Goal: Task Accomplishment & Management: Use online tool/utility

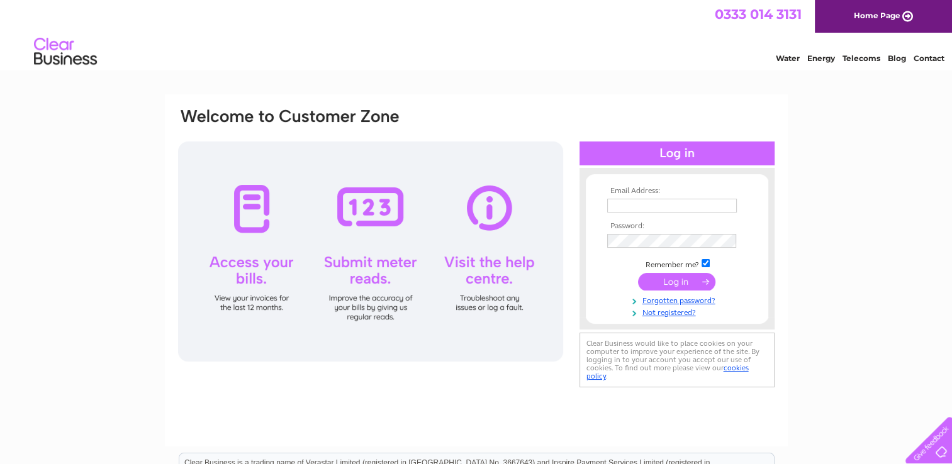
type input "[EMAIL_ADDRESS][DOMAIN_NAME]"
click at [674, 279] on input "submit" at bounding box center [676, 282] width 77 height 18
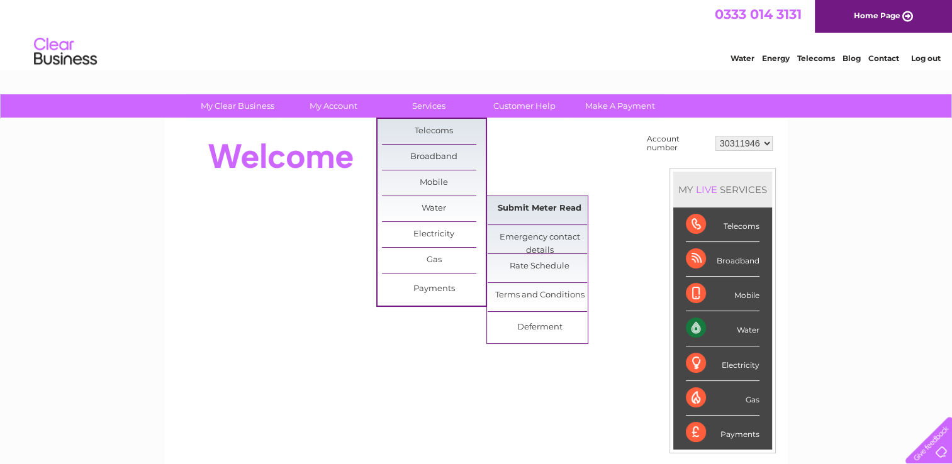
click at [531, 205] on link "Submit Meter Read" at bounding box center [540, 208] width 104 height 25
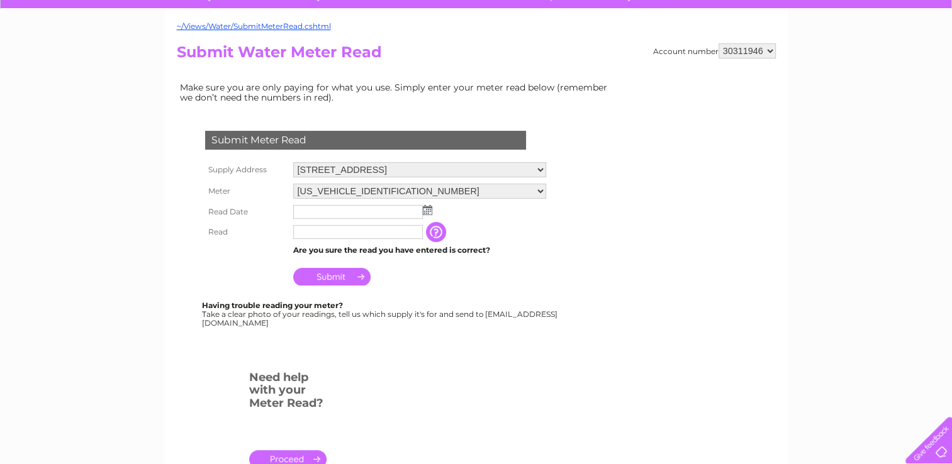
scroll to position [126, 0]
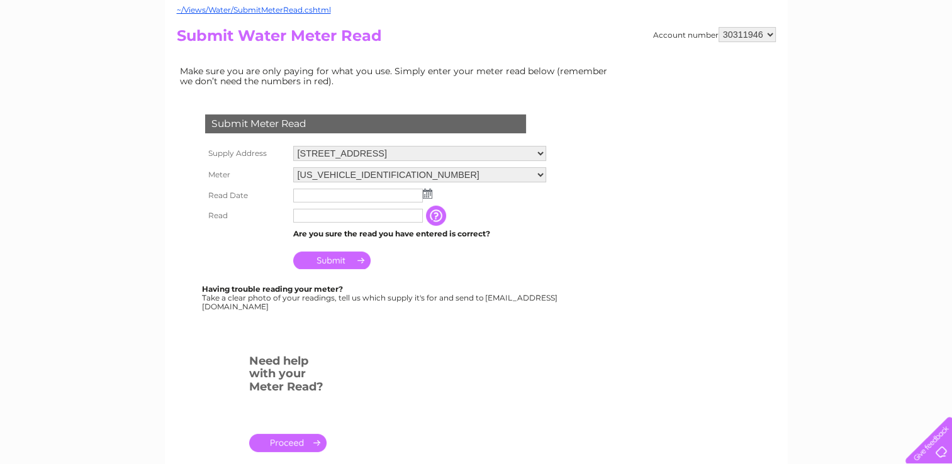
click at [425, 191] on img at bounding box center [427, 194] width 9 height 10
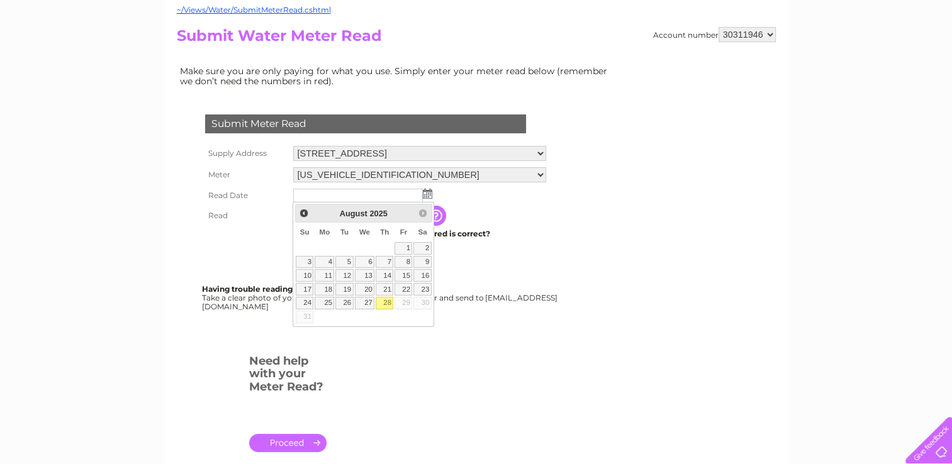
click at [388, 303] on link "28" at bounding box center [385, 303] width 18 height 13
type input "[DATE]"
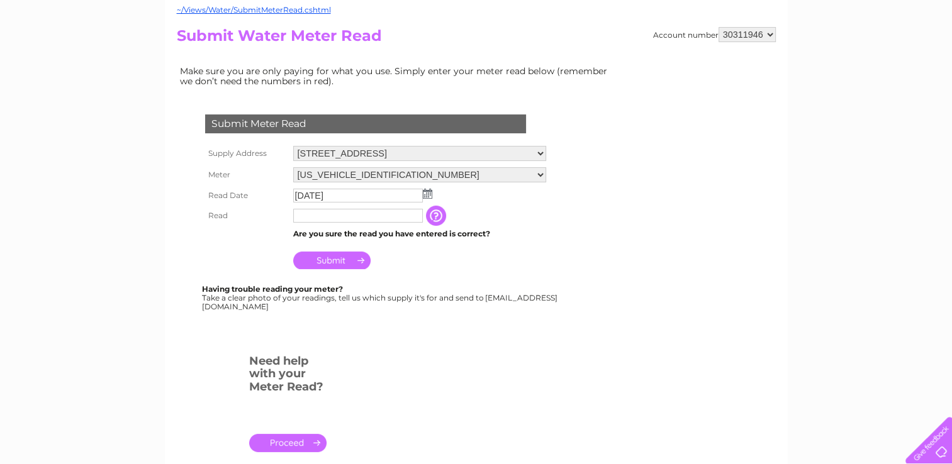
click at [433, 216] on input "button" at bounding box center [437, 216] width 23 height 20
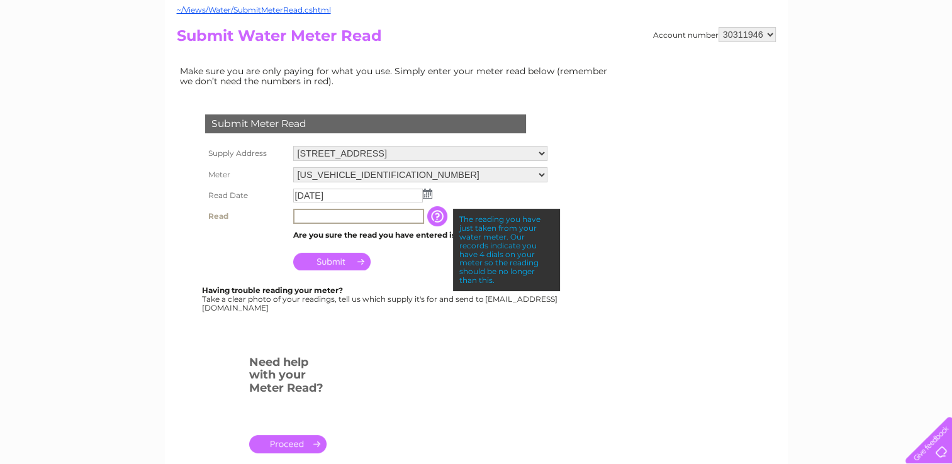
click at [312, 215] on input "text" at bounding box center [358, 216] width 131 height 15
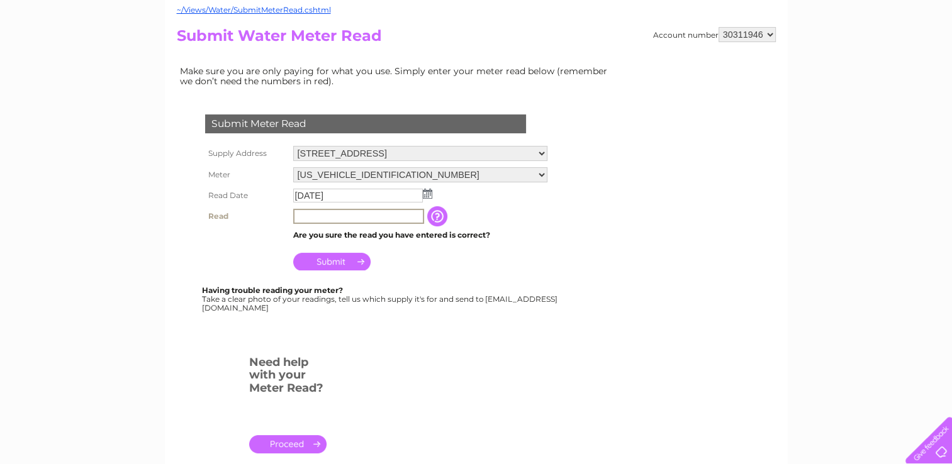
type input "0039"
click at [540, 175] on select "06ELSTER07A124046 06ELSTER22T072963" at bounding box center [420, 174] width 254 height 15
select select "401617"
click at [293, 167] on select "06ELSTER07A124046 06ELSTER22T072963" at bounding box center [419, 175] width 253 height 16
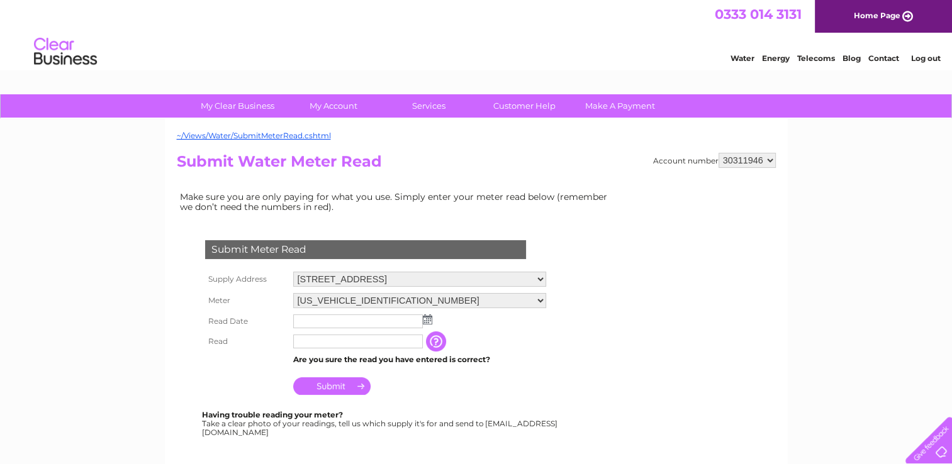
click at [423, 323] on img at bounding box center [427, 320] width 9 height 10
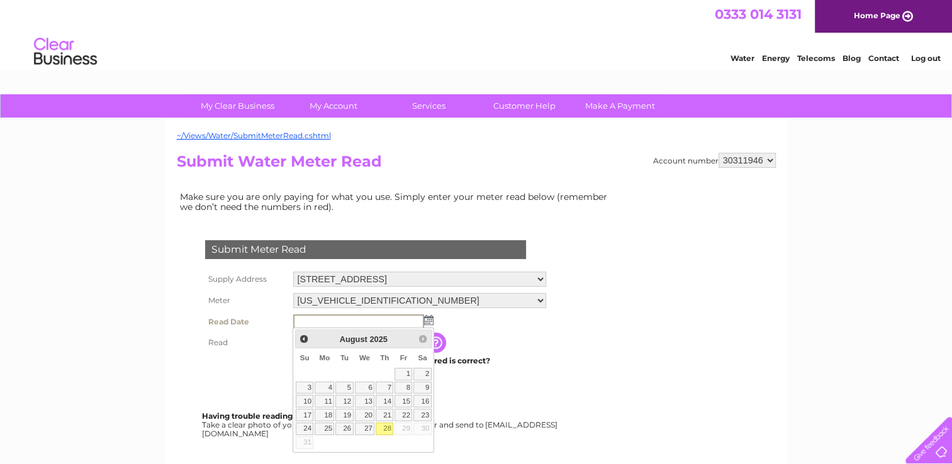
click at [386, 425] on link "28" at bounding box center [385, 429] width 18 height 13
type input "[DATE]"
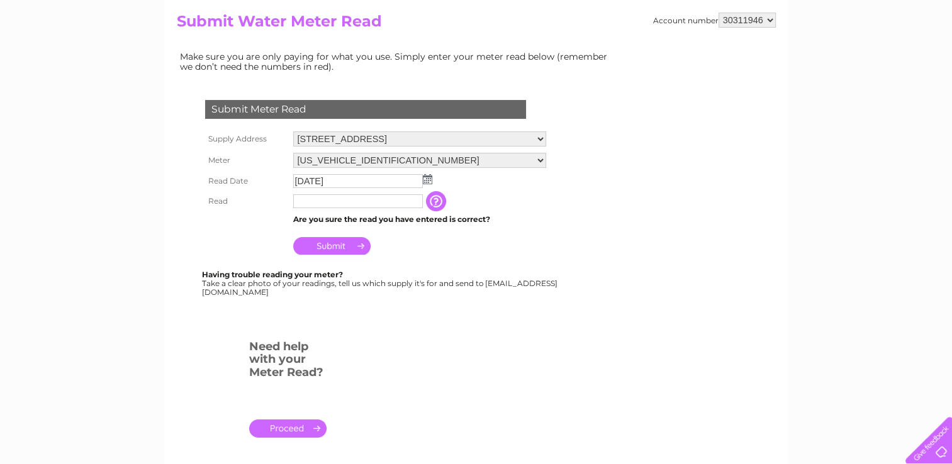
scroll to position [189, 0]
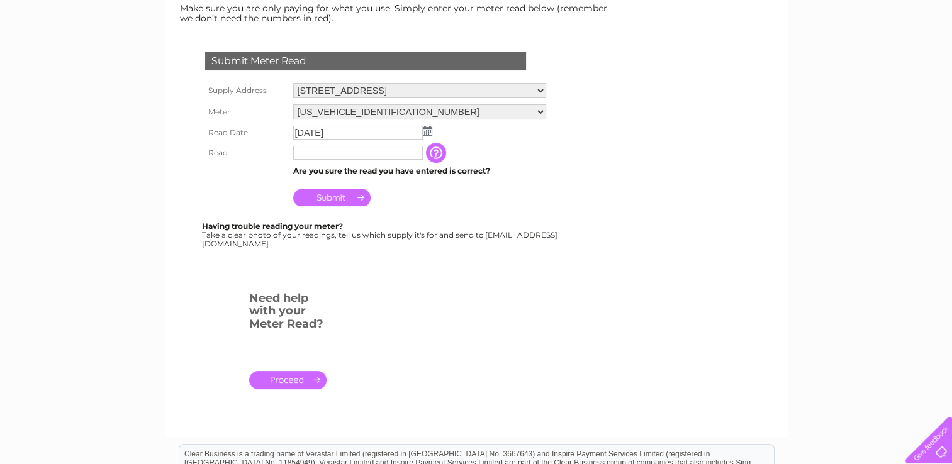
click at [432, 153] on input "button" at bounding box center [437, 153] width 23 height 20
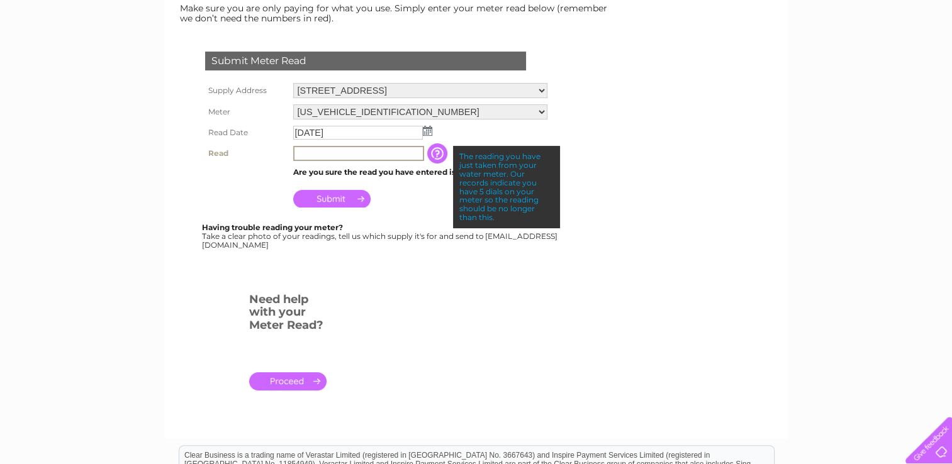
click at [332, 150] on input "text" at bounding box center [358, 153] width 131 height 15
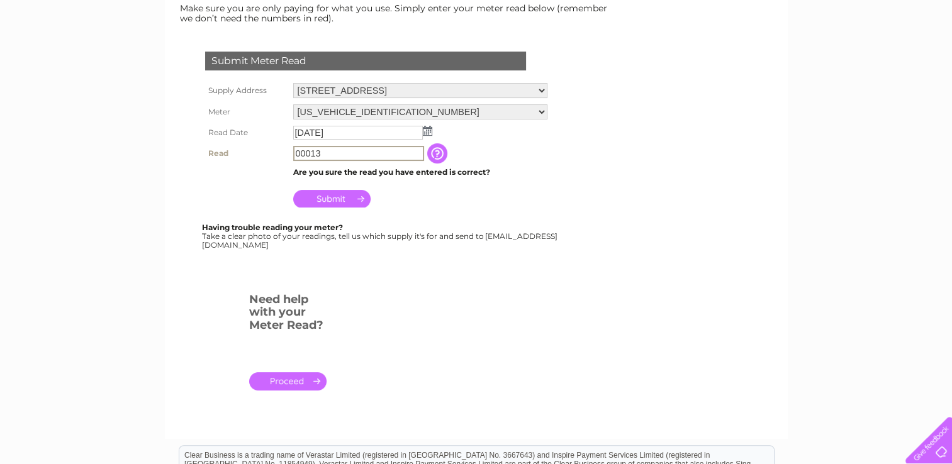
type input "00013"
click at [340, 194] on input "Submit" at bounding box center [331, 199] width 77 height 18
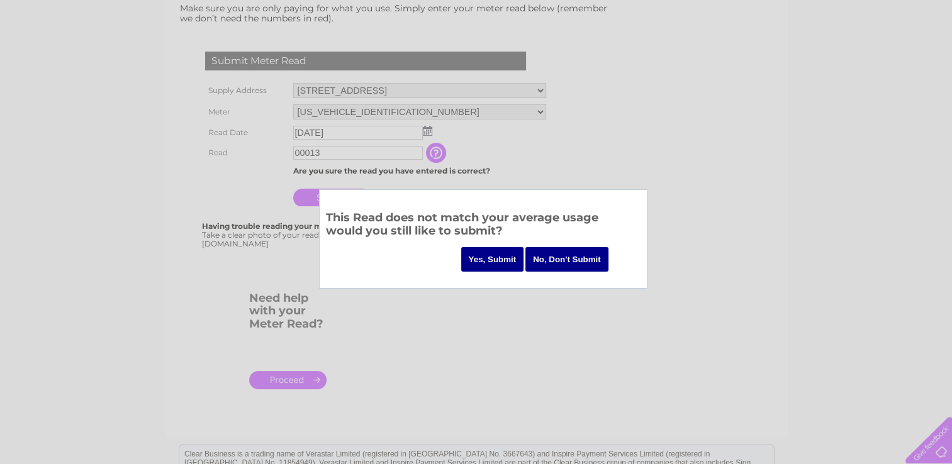
click at [486, 262] on input "Yes, Submit" at bounding box center [492, 259] width 63 height 25
